Goal: Contribute content: Add original content to the website for others to see

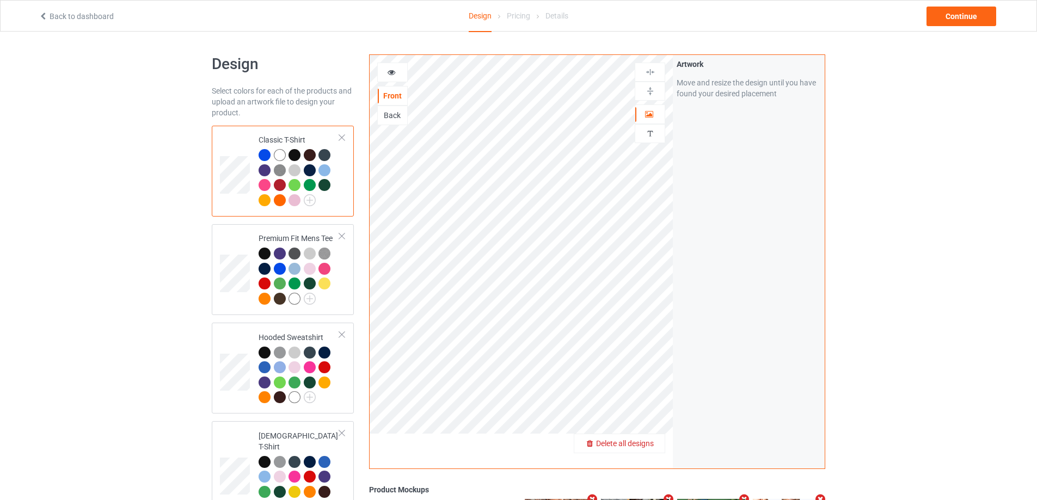
click at [650, 440] on span "Delete all designs" at bounding box center [625, 443] width 58 height 9
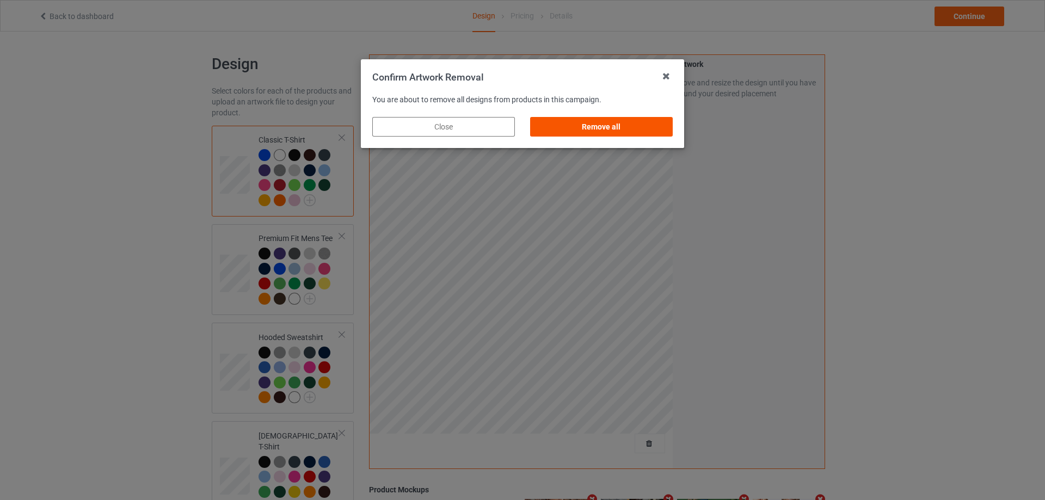
click at [660, 120] on div "Remove all" at bounding box center [601, 127] width 143 height 20
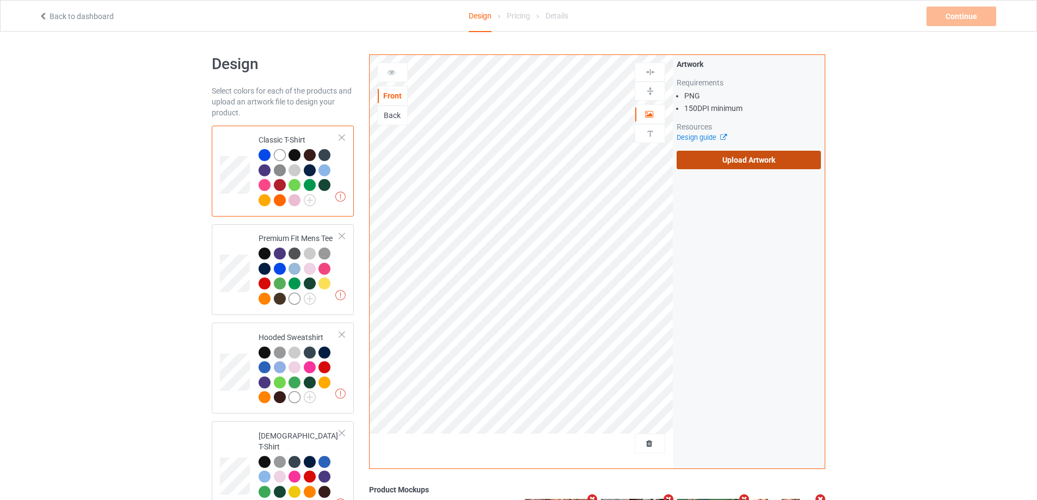
click at [740, 163] on label "Upload Artwork" at bounding box center [748, 160] width 144 height 18
click at [0, 0] on input "Upload Artwork" at bounding box center [0, 0] width 0 height 0
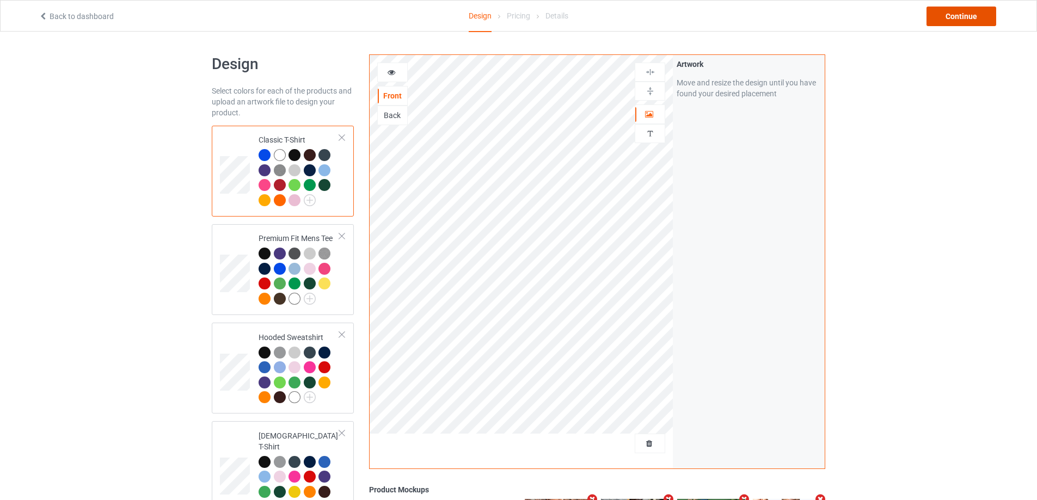
click at [963, 24] on div "Continue" at bounding box center [961, 17] width 70 height 20
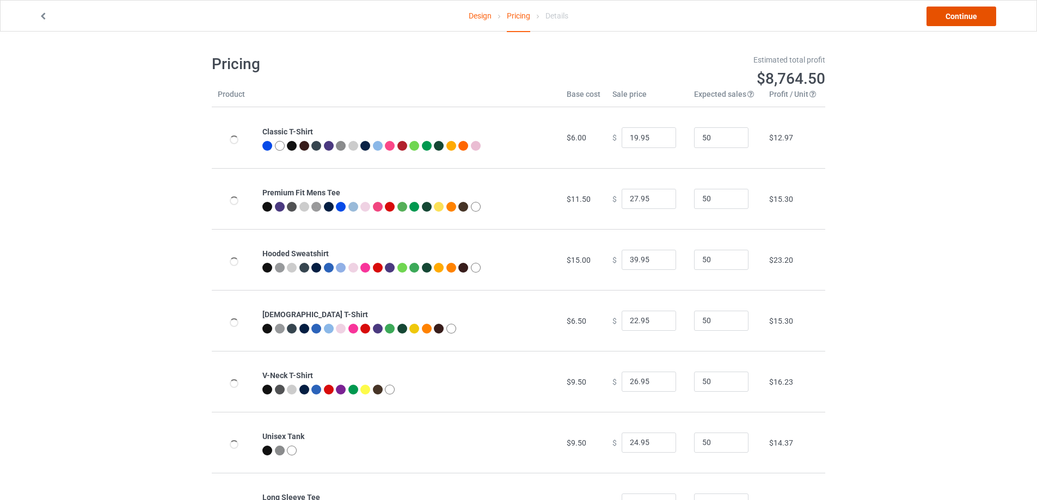
click at [963, 17] on link "Continue" at bounding box center [961, 17] width 70 height 20
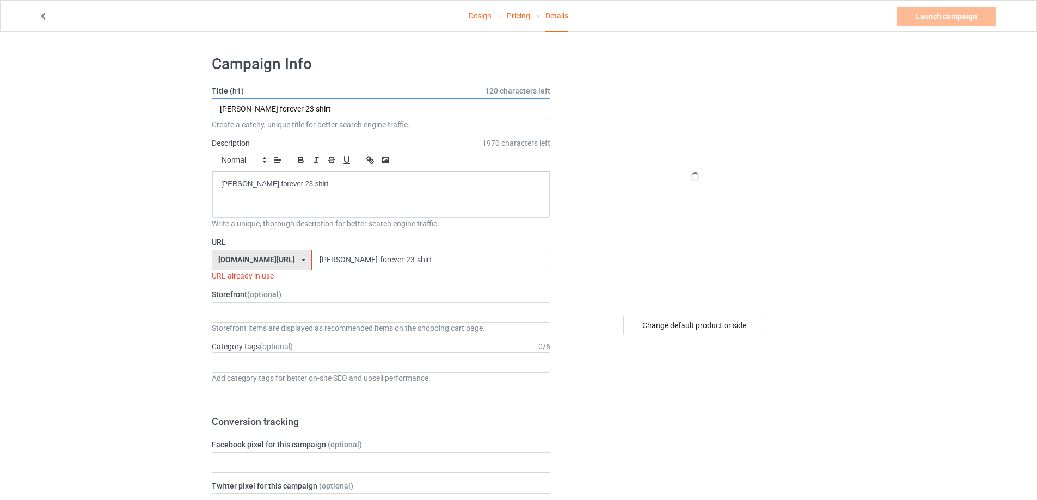
drag, startPoint x: 352, startPoint y: 112, endPoint x: 4, endPoint y: 101, distance: 348.4
paste input "make sense common again"
type input "make sense common again shirt"
drag, startPoint x: 230, startPoint y: 175, endPoint x: 82, endPoint y: 153, distance: 149.6
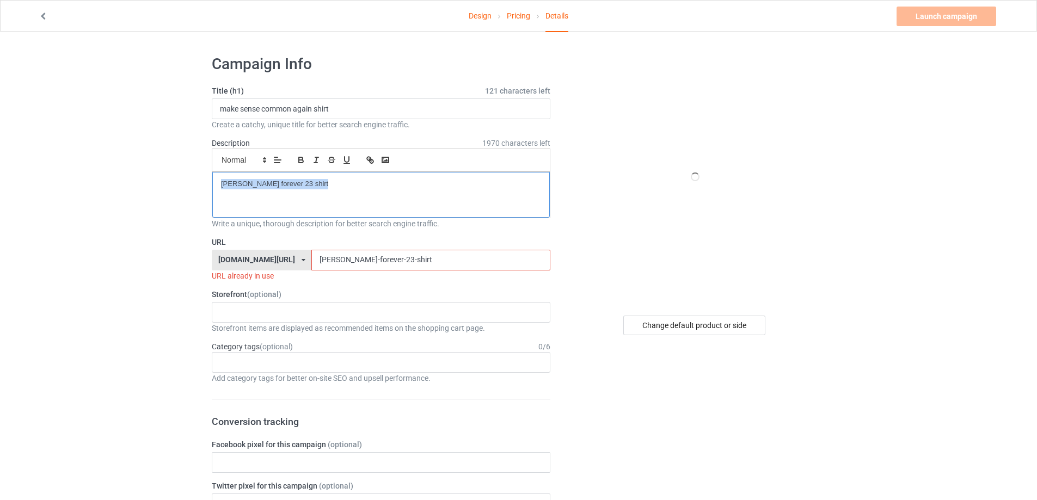
drag, startPoint x: 412, startPoint y: 264, endPoint x: 121, endPoint y: 226, distance: 293.0
paste input "make sense common again"
drag, startPoint x: 257, startPoint y: 240, endPoint x: 217, endPoint y: 252, distance: 42.5
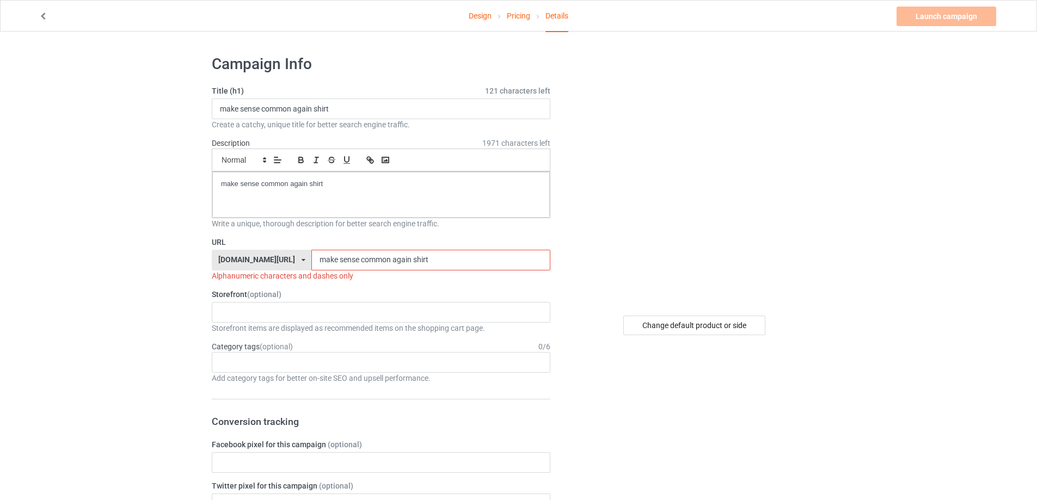
paste input "-sense-common-again-"
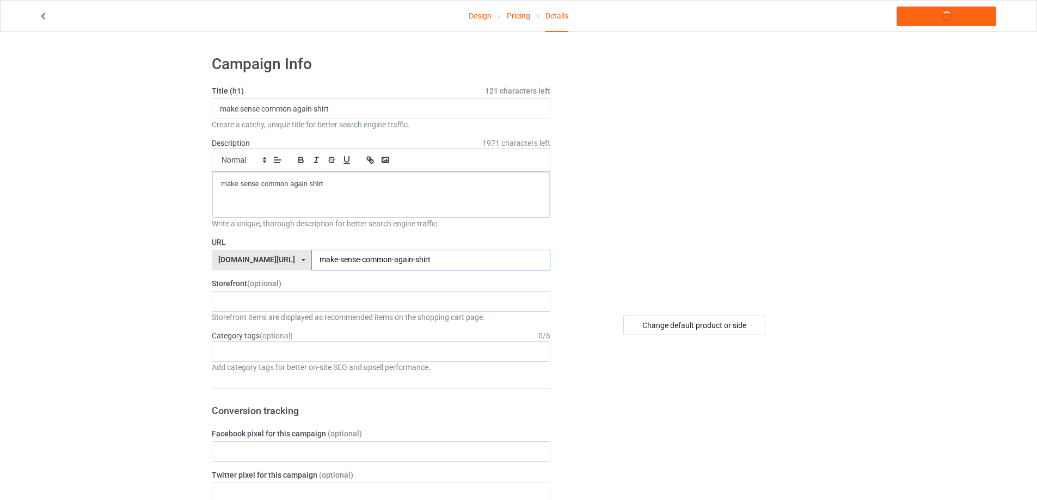
type input "make-sense-common-again-shirt"
drag, startPoint x: 82, startPoint y: 164, endPoint x: 109, endPoint y: 168, distance: 26.9
copy p "make sense common again shirt"
click at [943, 18] on link "Launch campaign" at bounding box center [946, 17] width 100 height 20
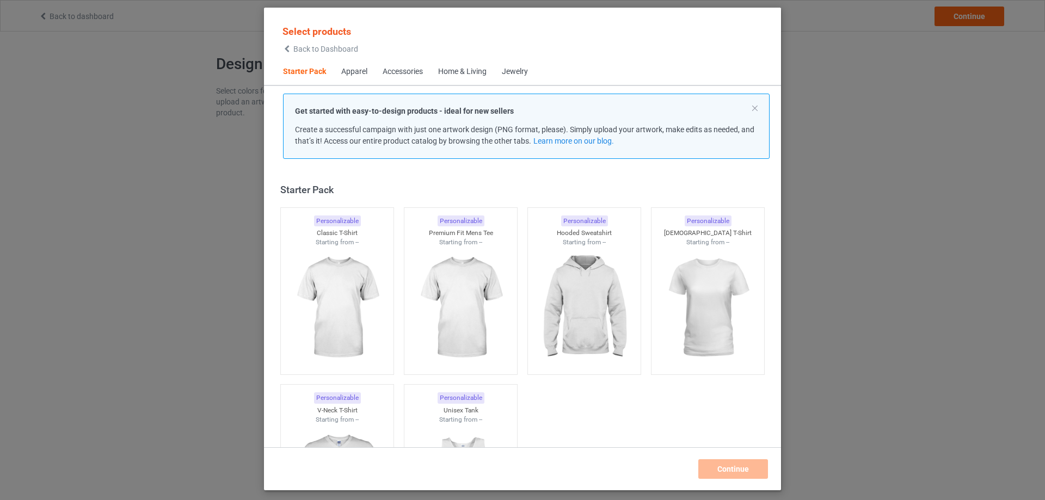
scroll to position [14, 0]
